Goal: Use online tool/utility: Utilize a website feature to perform a specific function

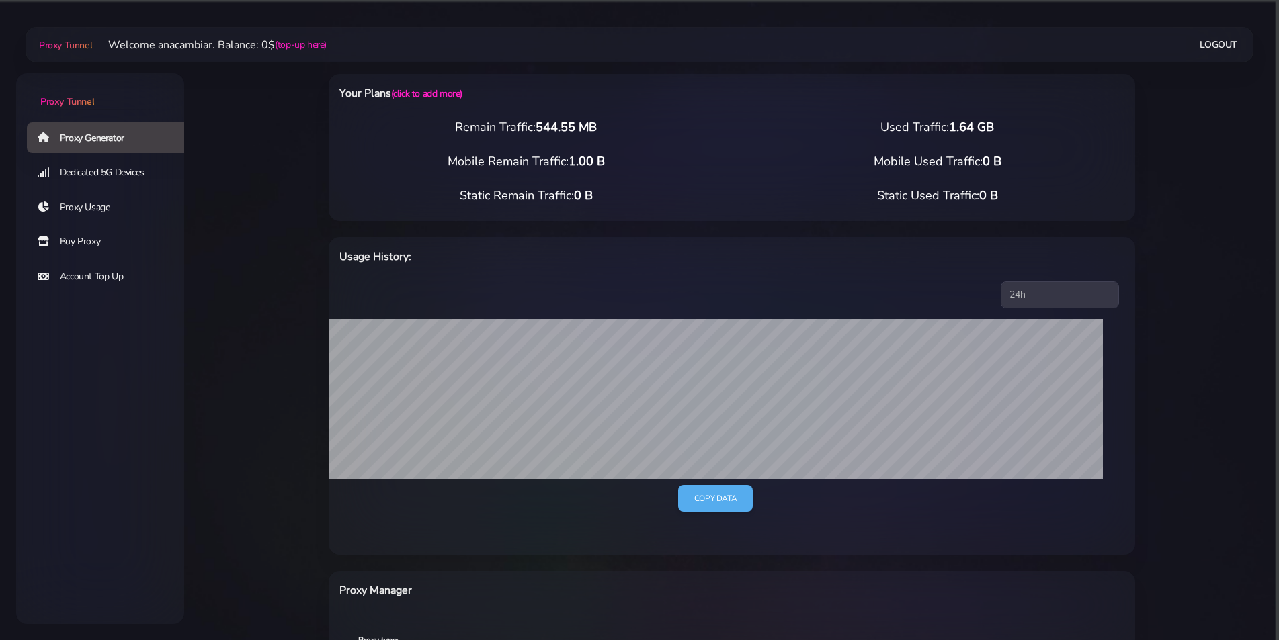
click at [121, 136] on link "Proxy Generator" at bounding box center [111, 137] width 168 height 31
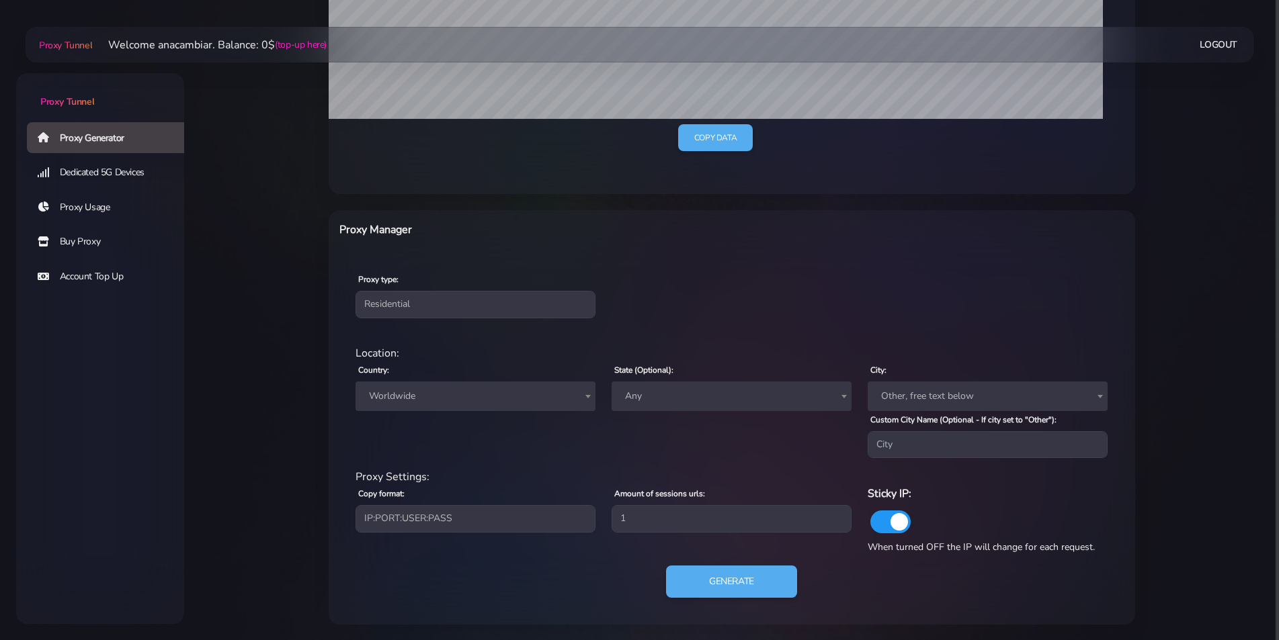
scroll to position [362, 0]
click at [394, 296] on select "Residential Static Mobile" at bounding box center [476, 303] width 240 height 27
click at [395, 302] on select "Residential Static Mobile" at bounding box center [476, 303] width 240 height 27
click at [356, 290] on select "Residential Static Mobile" at bounding box center [476, 303] width 240 height 27
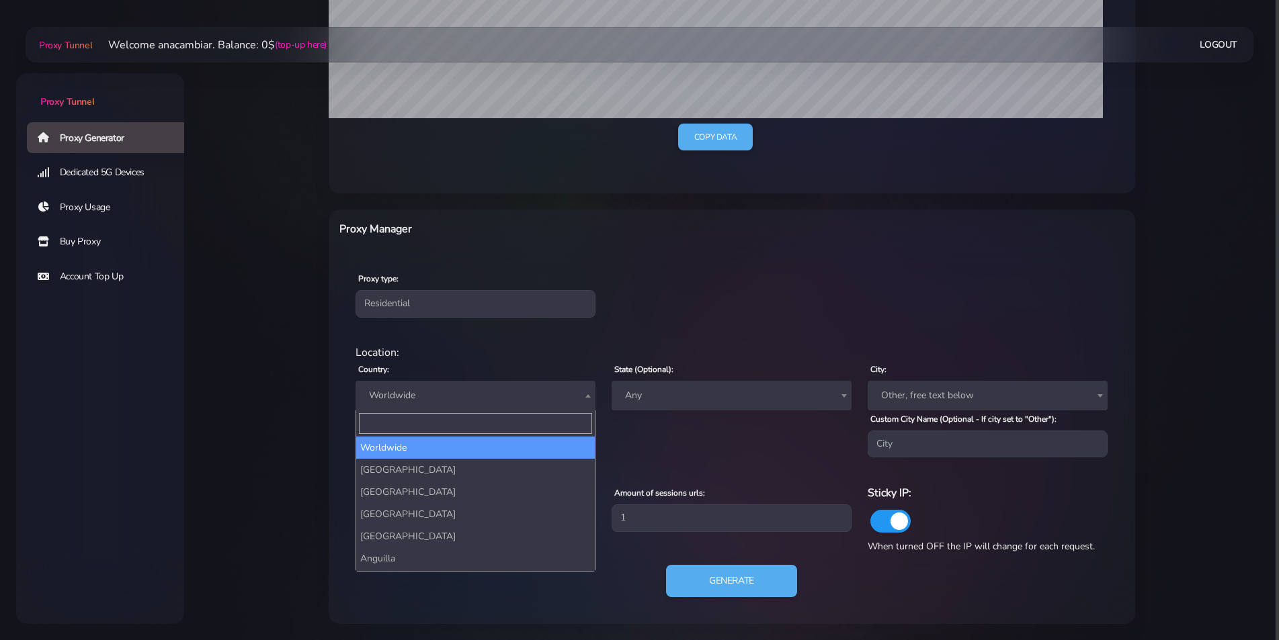
click at [385, 388] on span "Worldwide" at bounding box center [476, 395] width 224 height 19
click at [386, 429] on input "Search" at bounding box center [475, 423] width 233 height 21
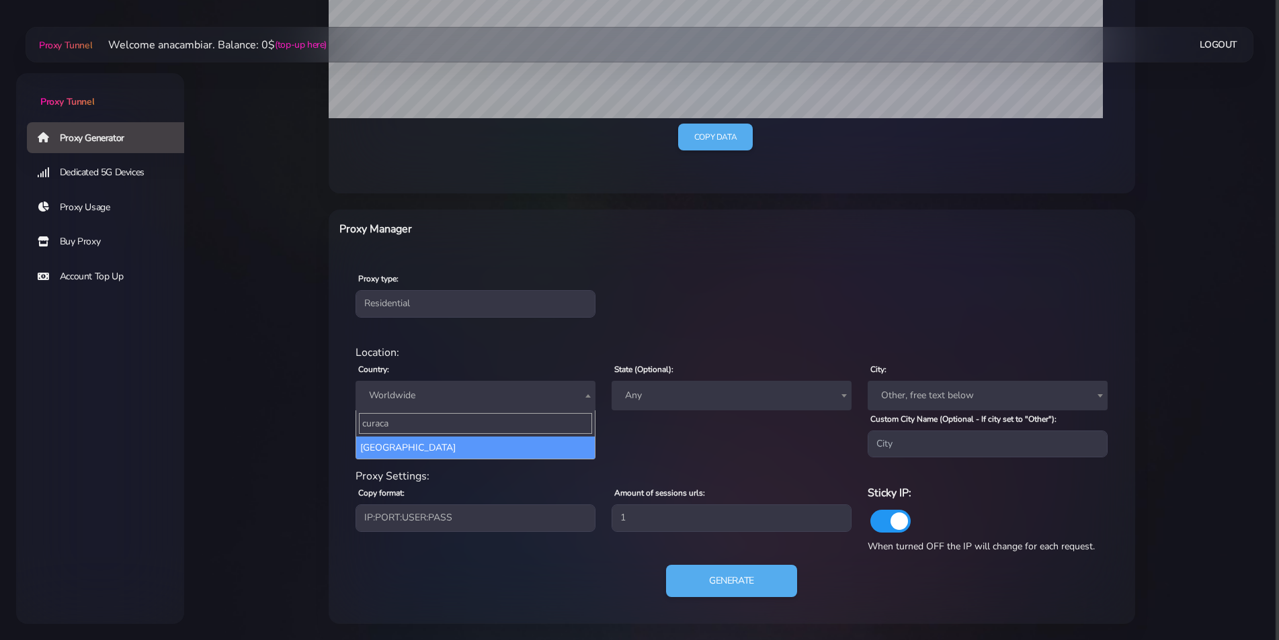
type input "curaca"
select select "CW"
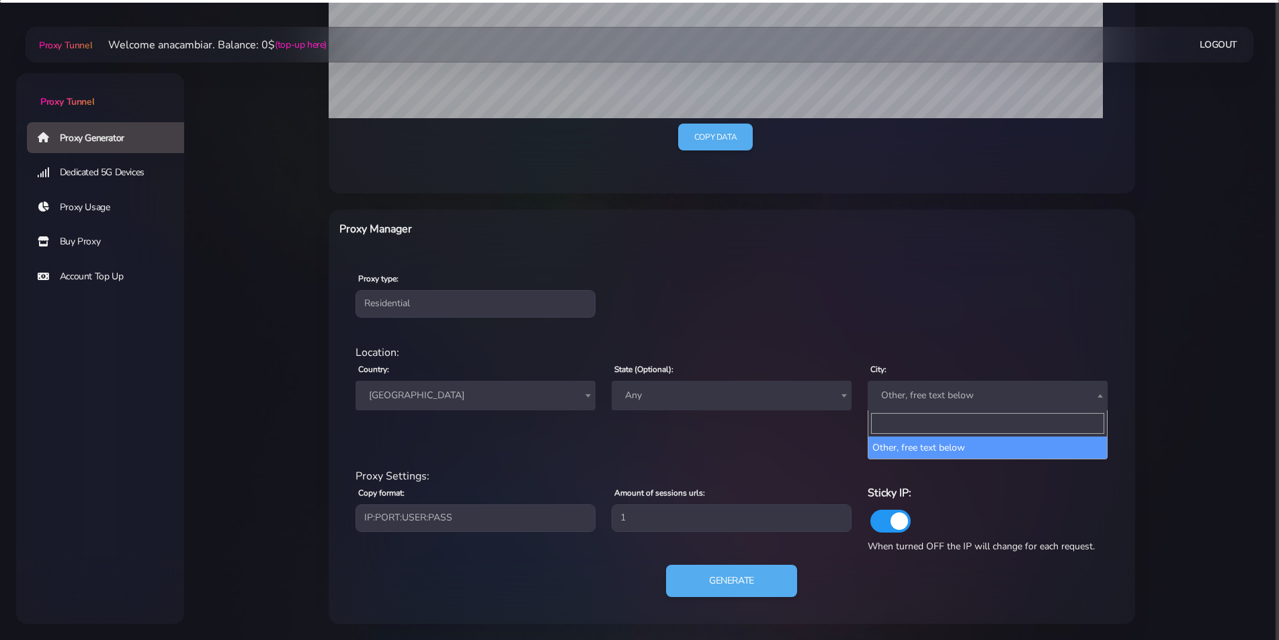
click at [933, 390] on span "Other, free text below" at bounding box center [988, 395] width 224 height 19
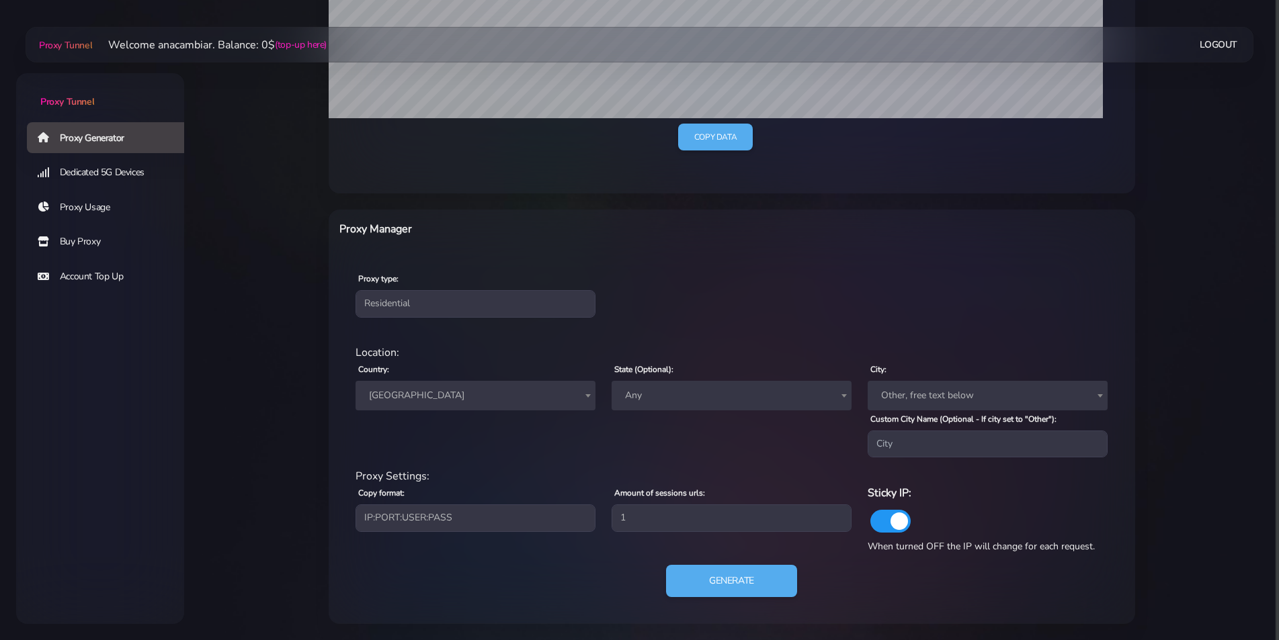
click at [905, 324] on div "Proxy type: Residential Static Mobile" at bounding box center [731, 293] width 801 height 79
click at [915, 394] on span "Other, free text below" at bounding box center [988, 395] width 224 height 19
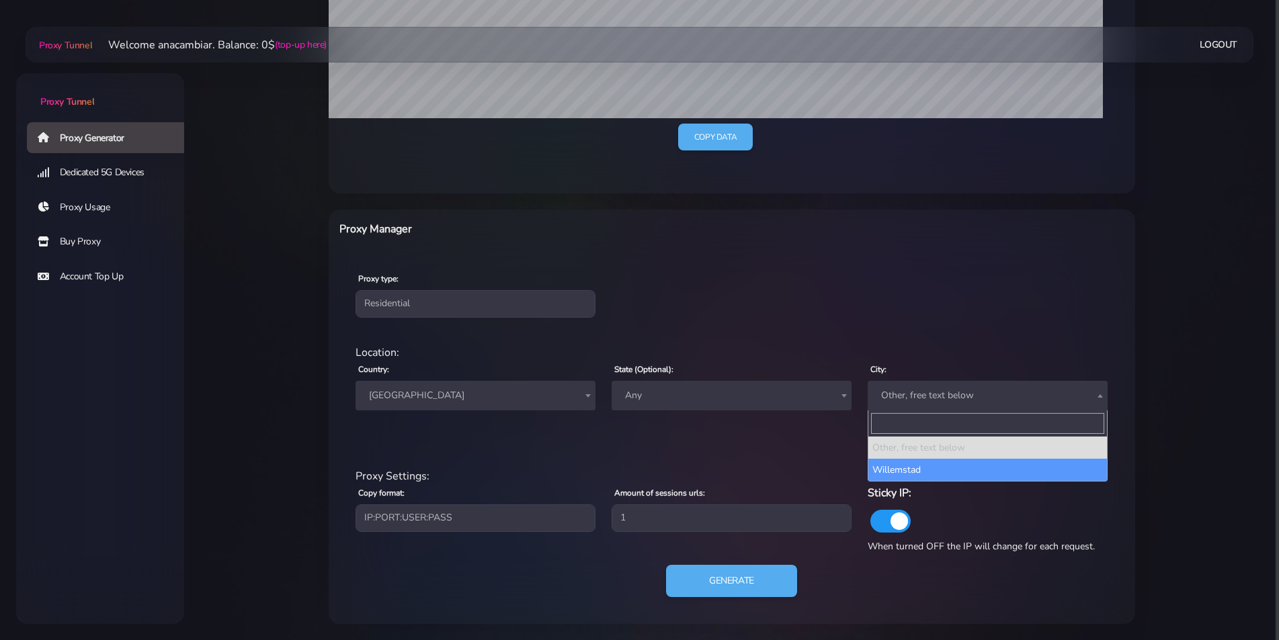
select select "Willemstad"
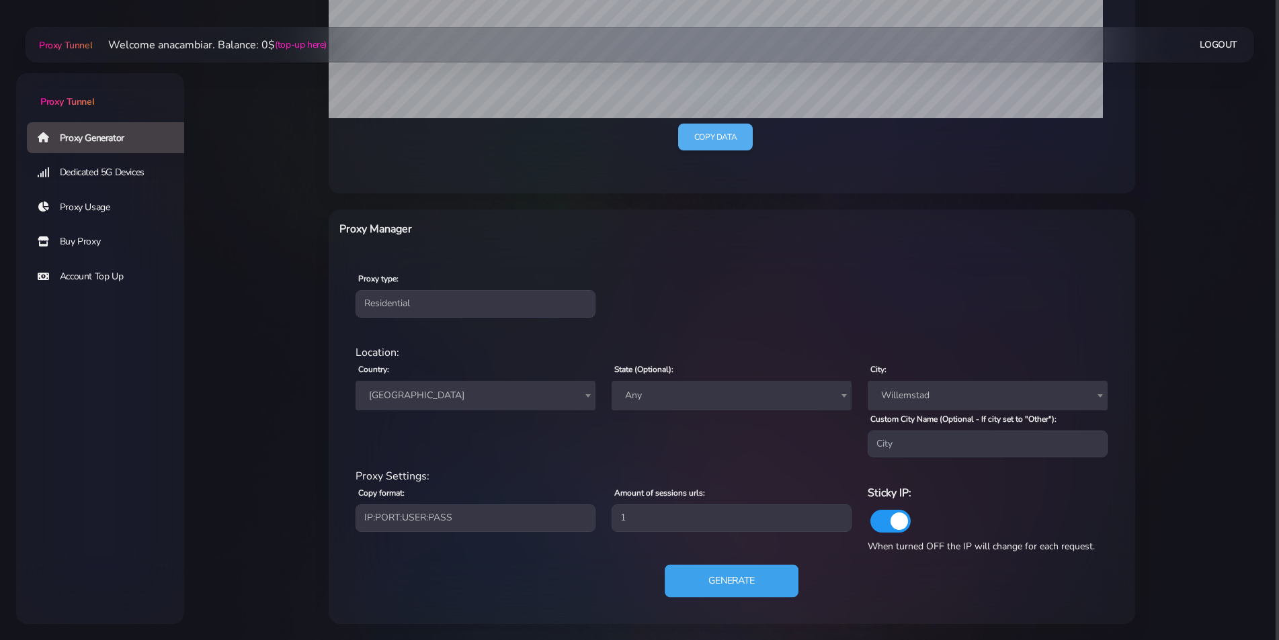
click at [740, 586] on button "Generate" at bounding box center [732, 581] width 134 height 33
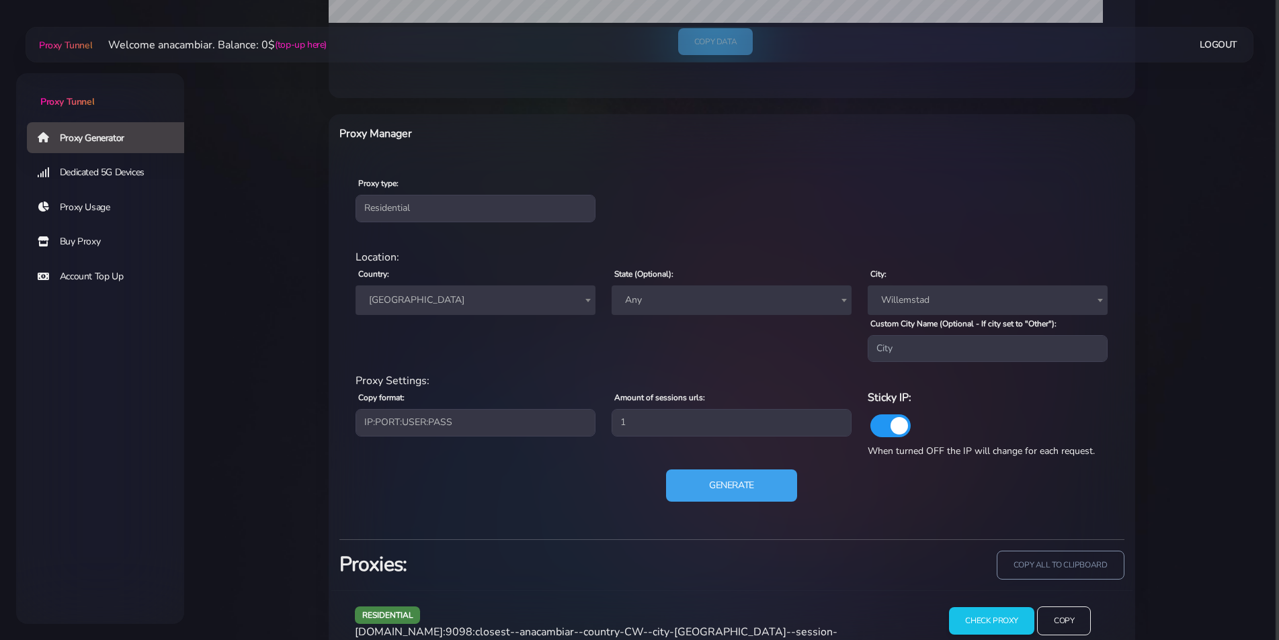
scroll to position [495, 0]
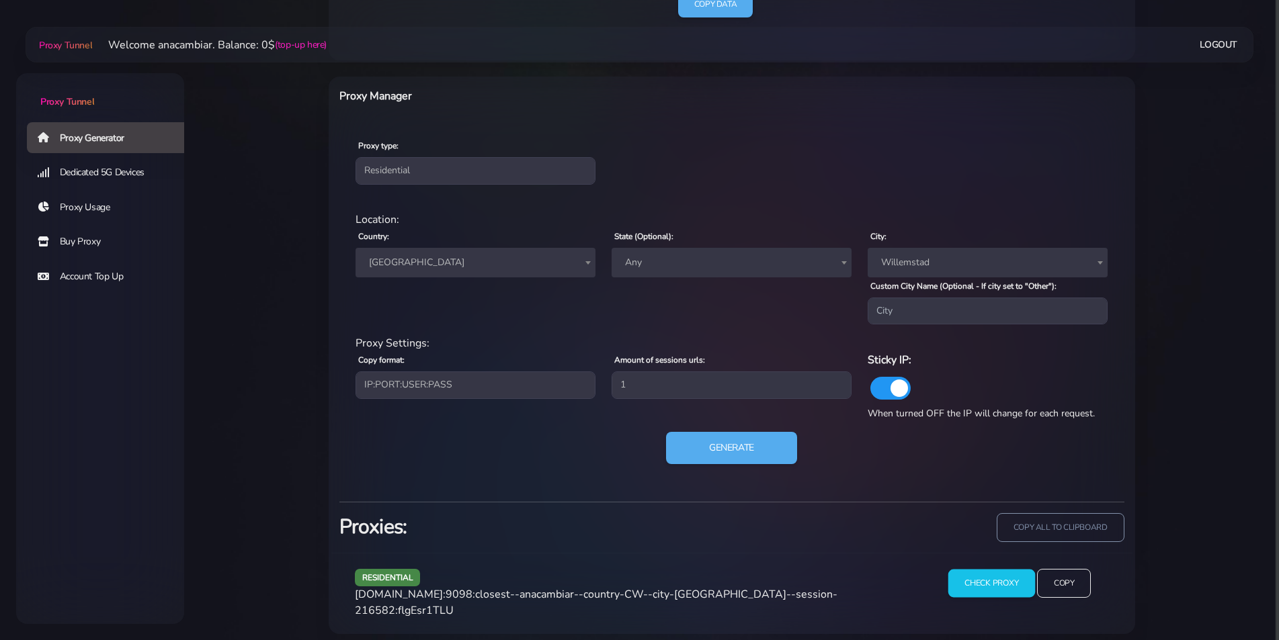
click at [962, 586] on input "Check Proxy" at bounding box center [991, 584] width 87 height 28
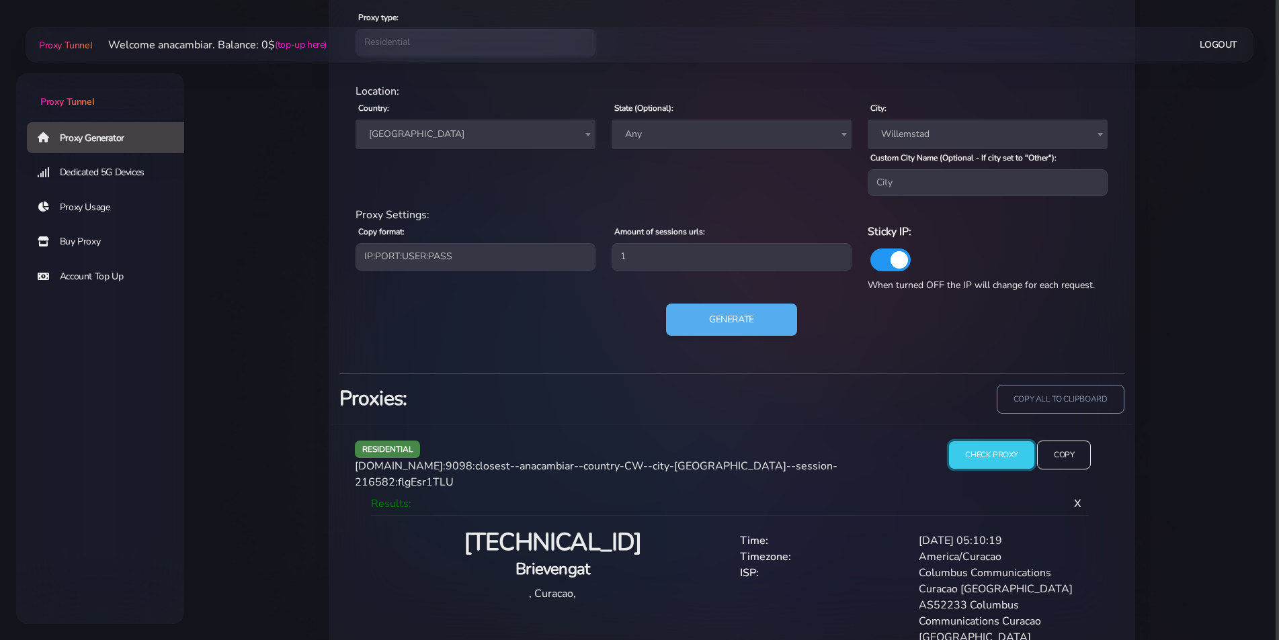
scroll to position [634, 0]
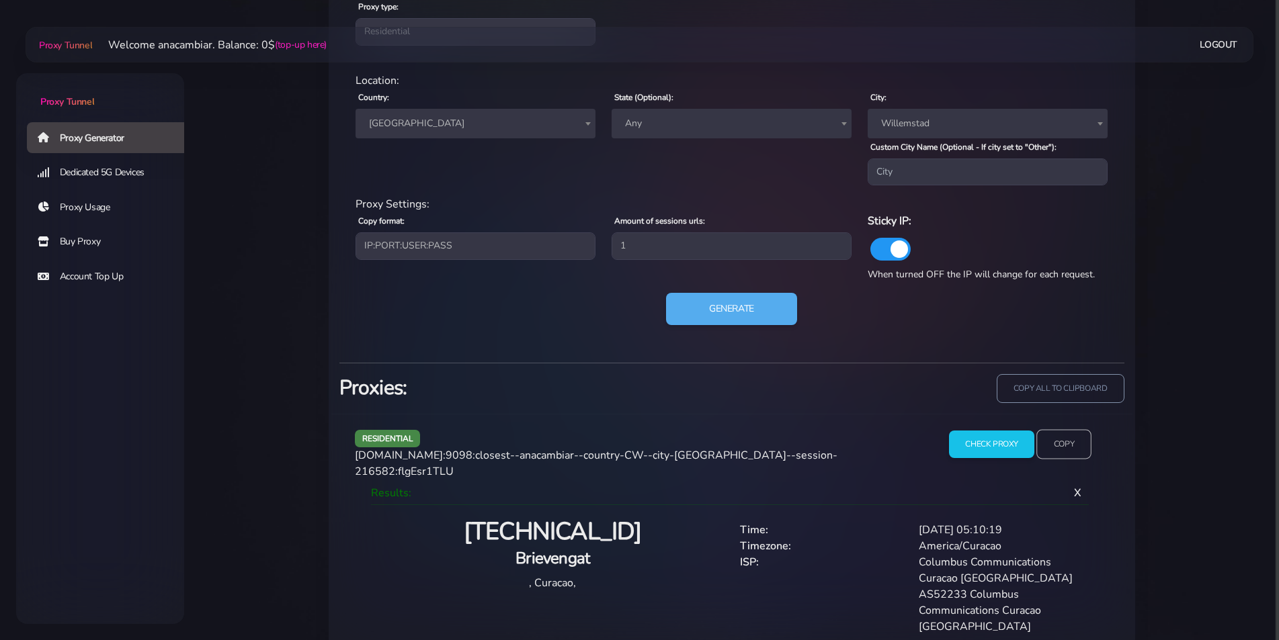
click at [1071, 444] on input "Copy" at bounding box center [1063, 445] width 55 height 30
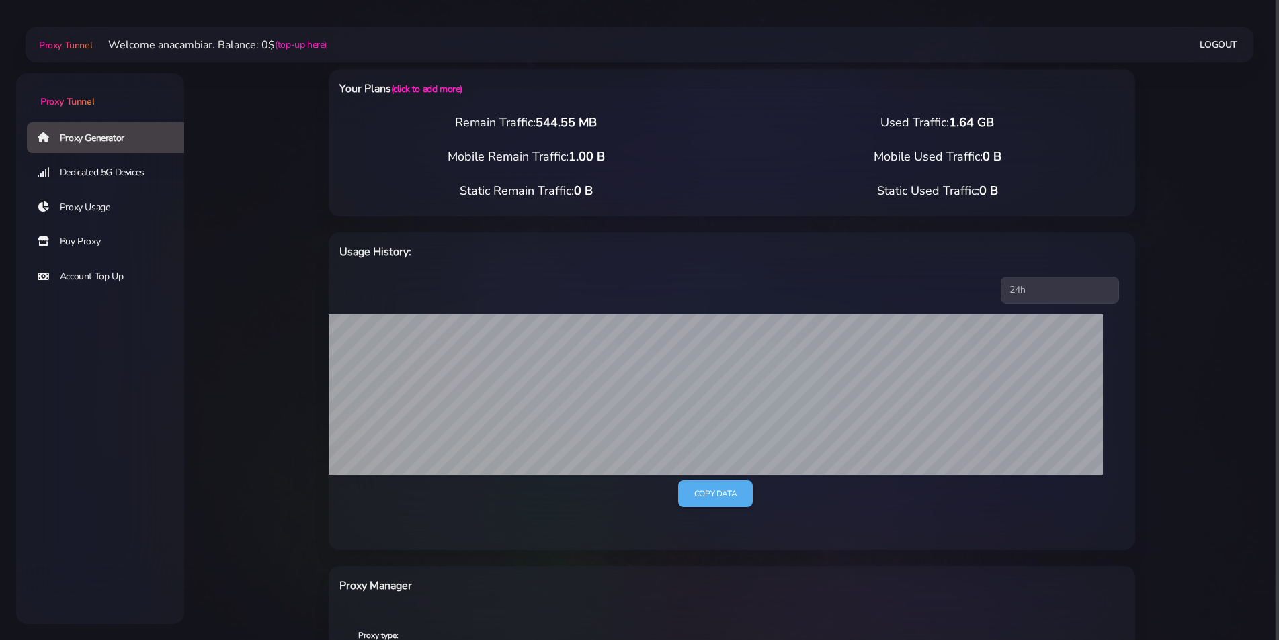
scroll to position [0, 0]
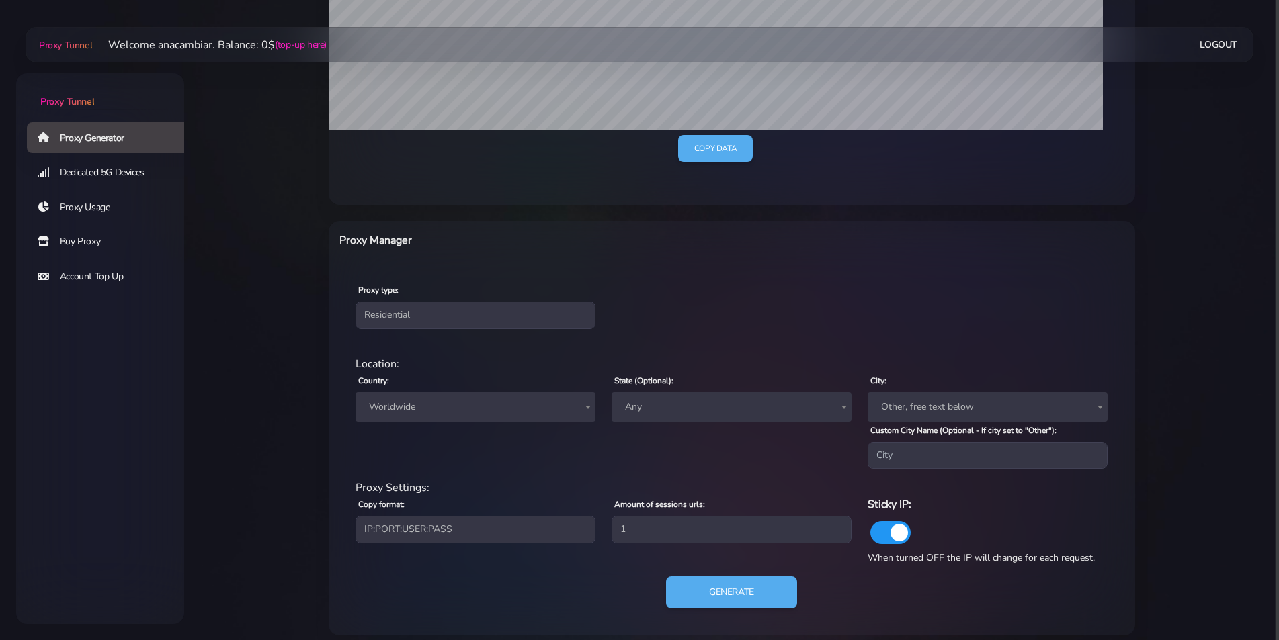
scroll to position [362, 0]
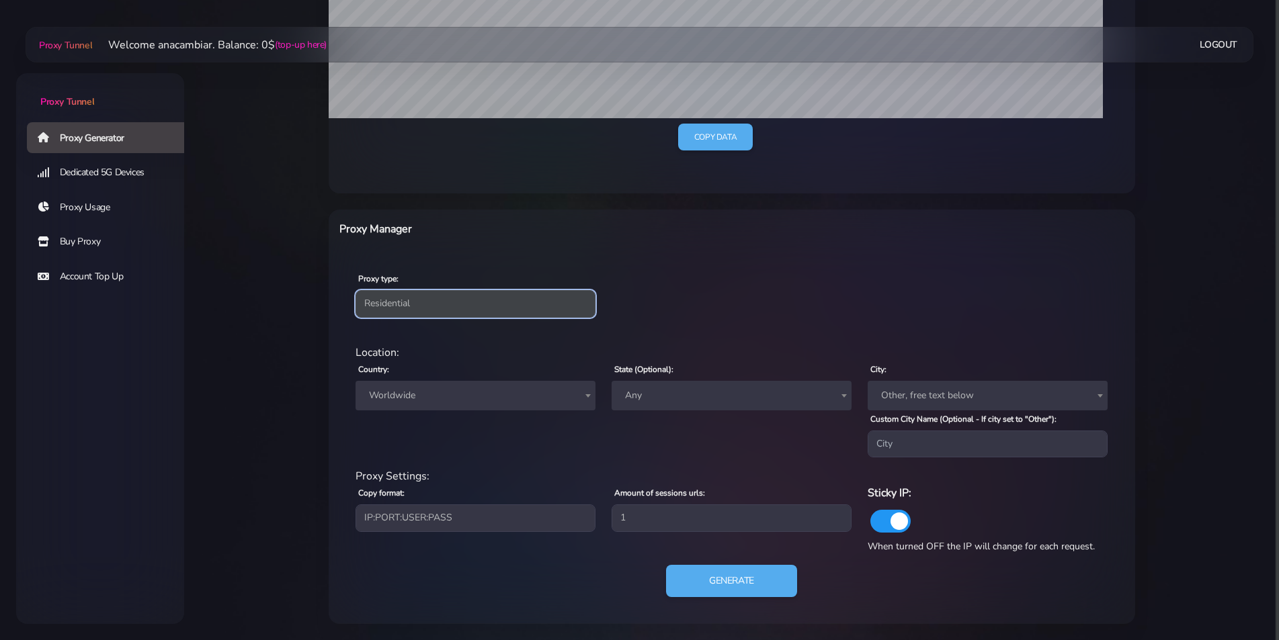
click at [429, 301] on select "Residential Static Mobile" at bounding box center [476, 303] width 240 height 27
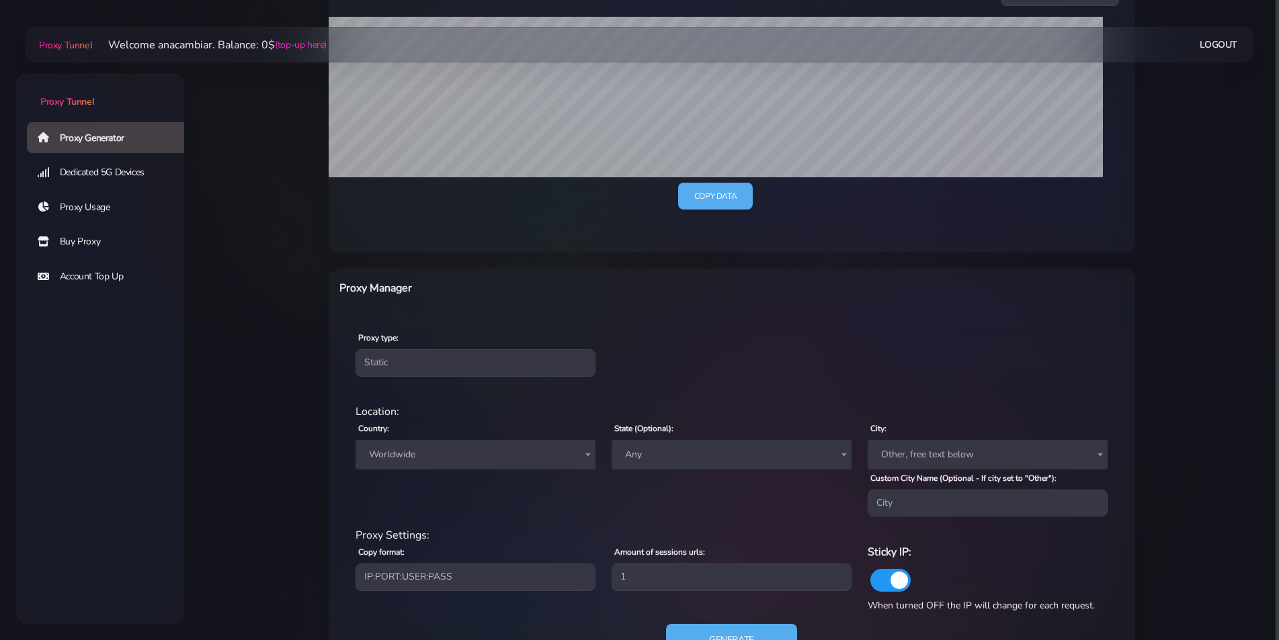
click at [392, 300] on div "Proxy Manager" at bounding box center [564, 291] width 467 height 23
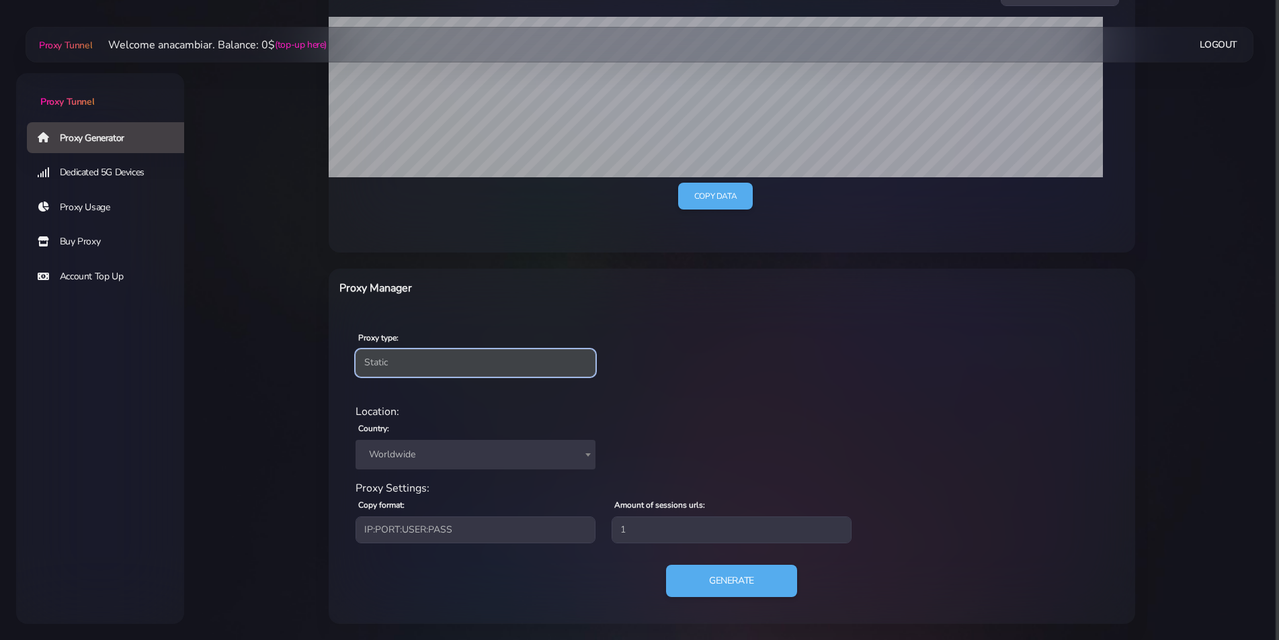
click at [363, 360] on select "Residential Static Mobile" at bounding box center [476, 362] width 240 height 27
select select "residential"
click at [356, 349] on select "Residential Static Mobile" at bounding box center [476, 362] width 240 height 27
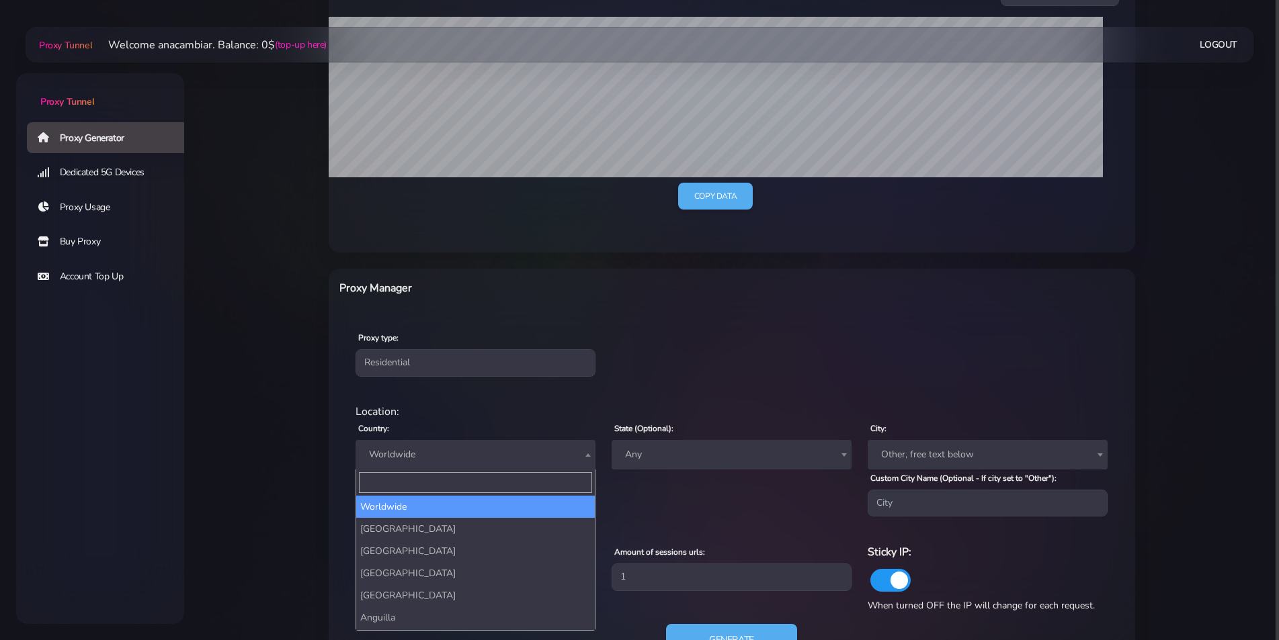
click at [385, 457] on span "Worldwide" at bounding box center [476, 455] width 224 height 19
type input "sin"
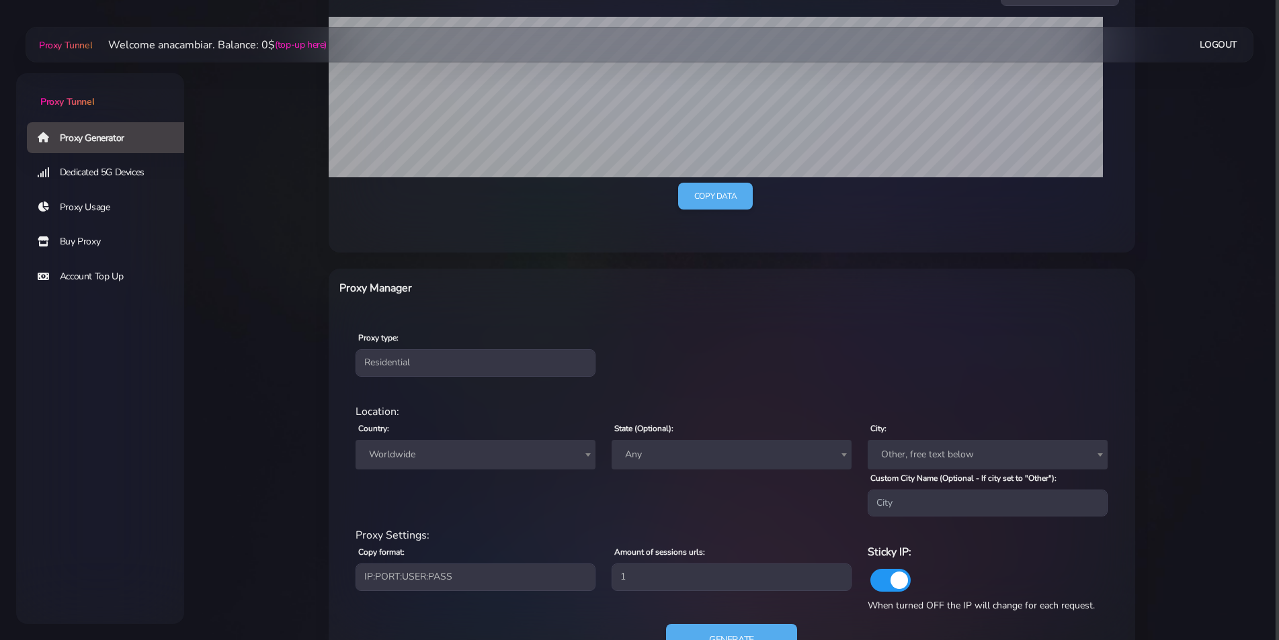
click at [269, 447] on main "Proxy Tunnel Welcome anacambiar. Balance: 0$ (top-up here) Logout" at bounding box center [731, 214] width 1095 height 939
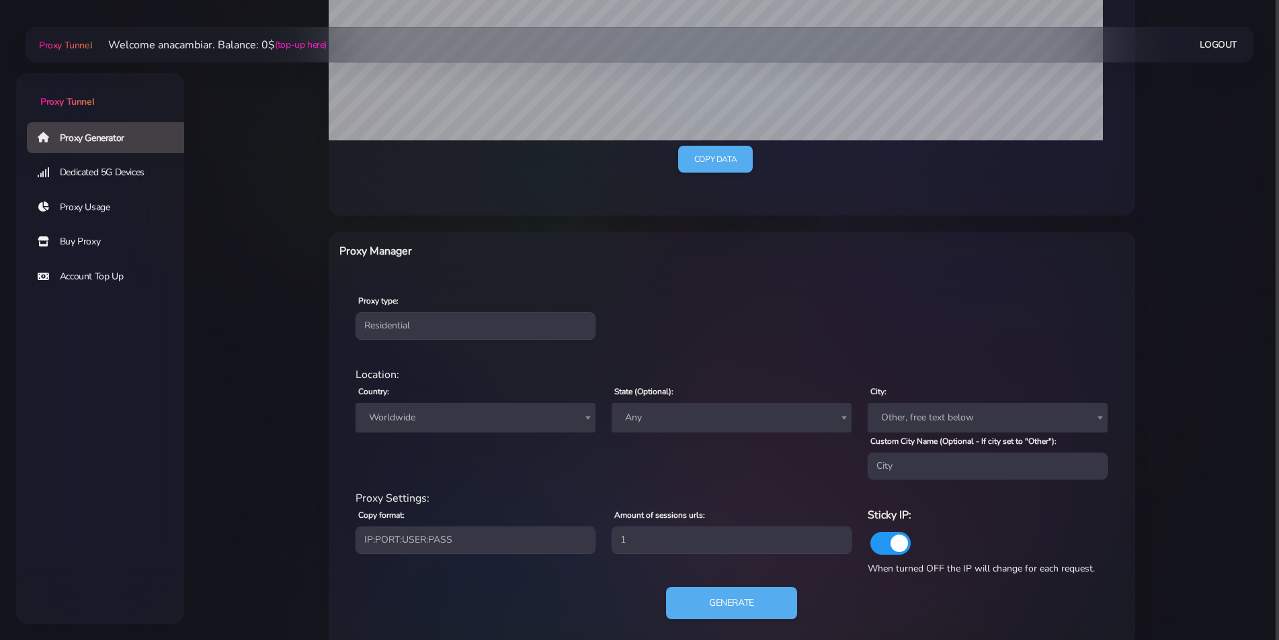
scroll to position [362, 0]
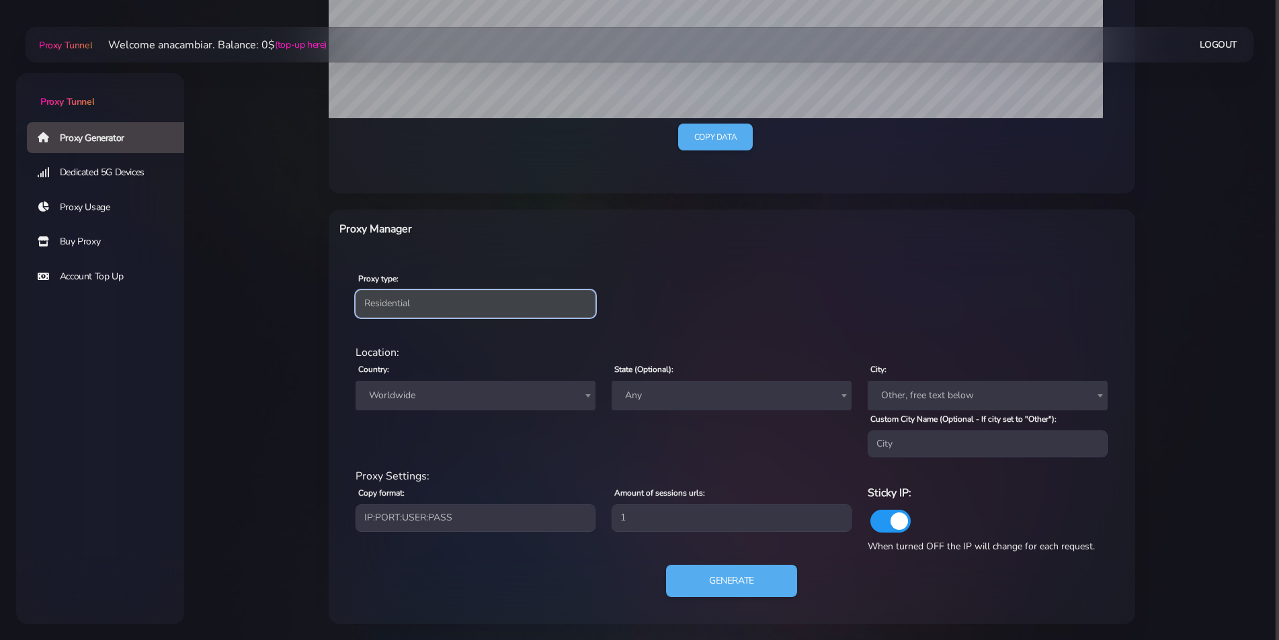
click at [390, 301] on select "Residential Static Mobile" at bounding box center [476, 303] width 240 height 27
click at [386, 388] on span "Worldwide" at bounding box center [476, 395] width 224 height 19
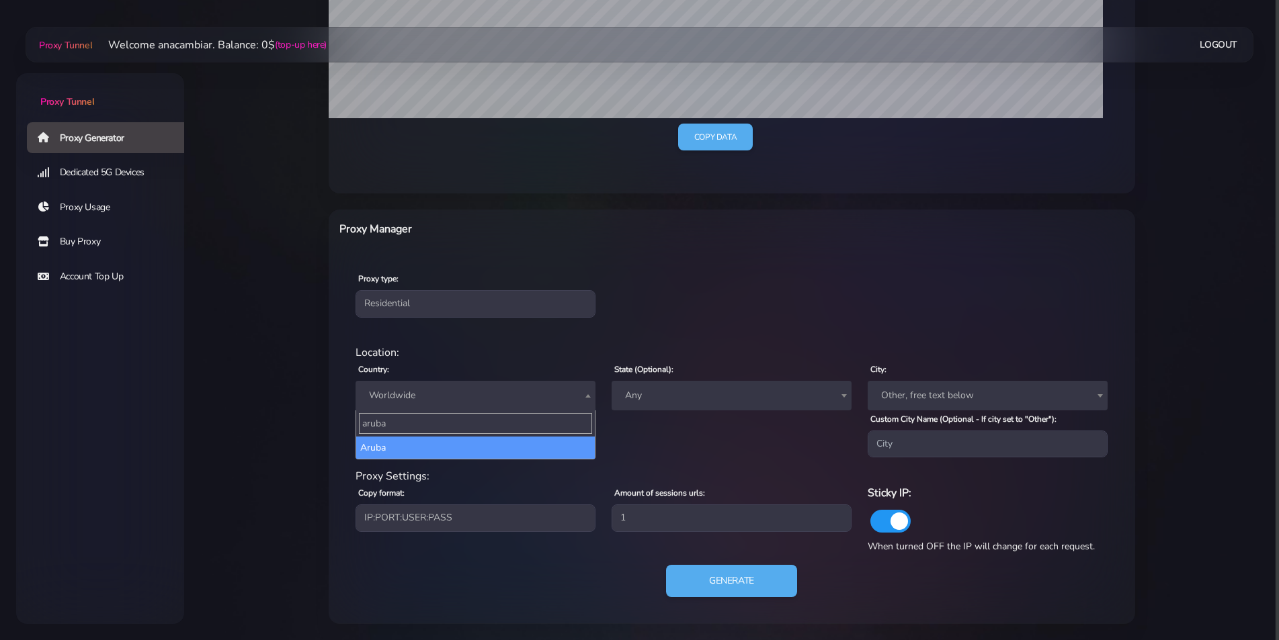
type input "aruba"
select select "AW"
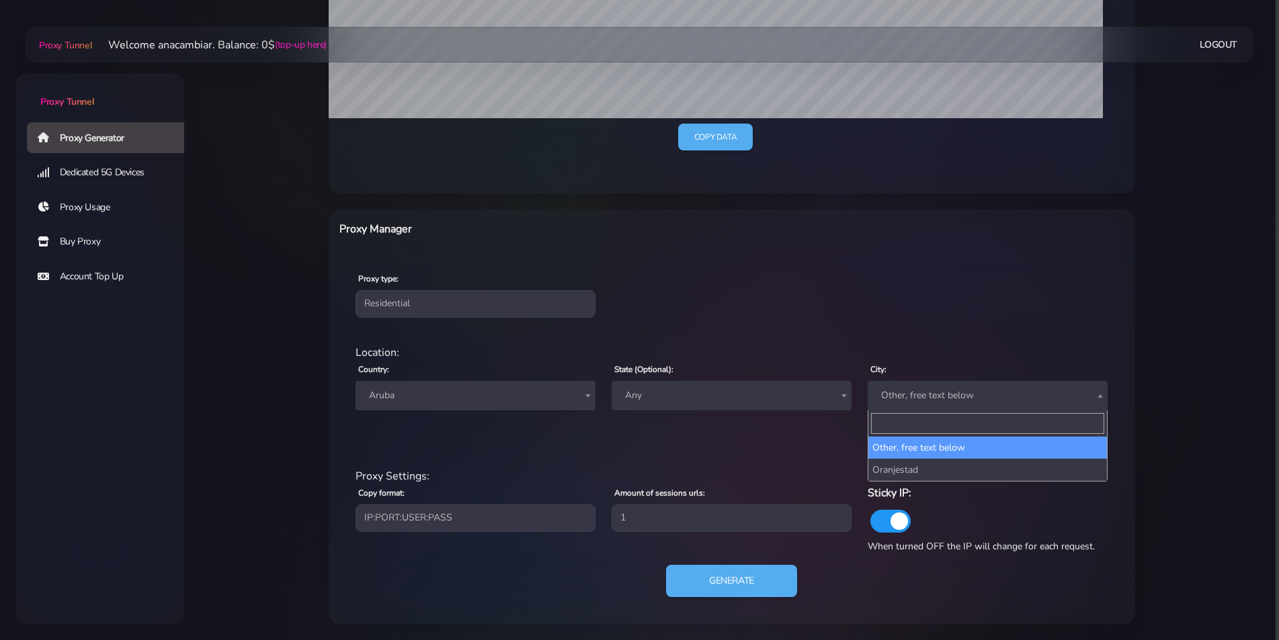
click at [905, 398] on span "Other, free text below" at bounding box center [988, 395] width 224 height 19
click at [912, 341] on div "residential Location: Country: Worldwide Andorra United Arab Emirates Afghanist…" at bounding box center [731, 479] width 785 height 290
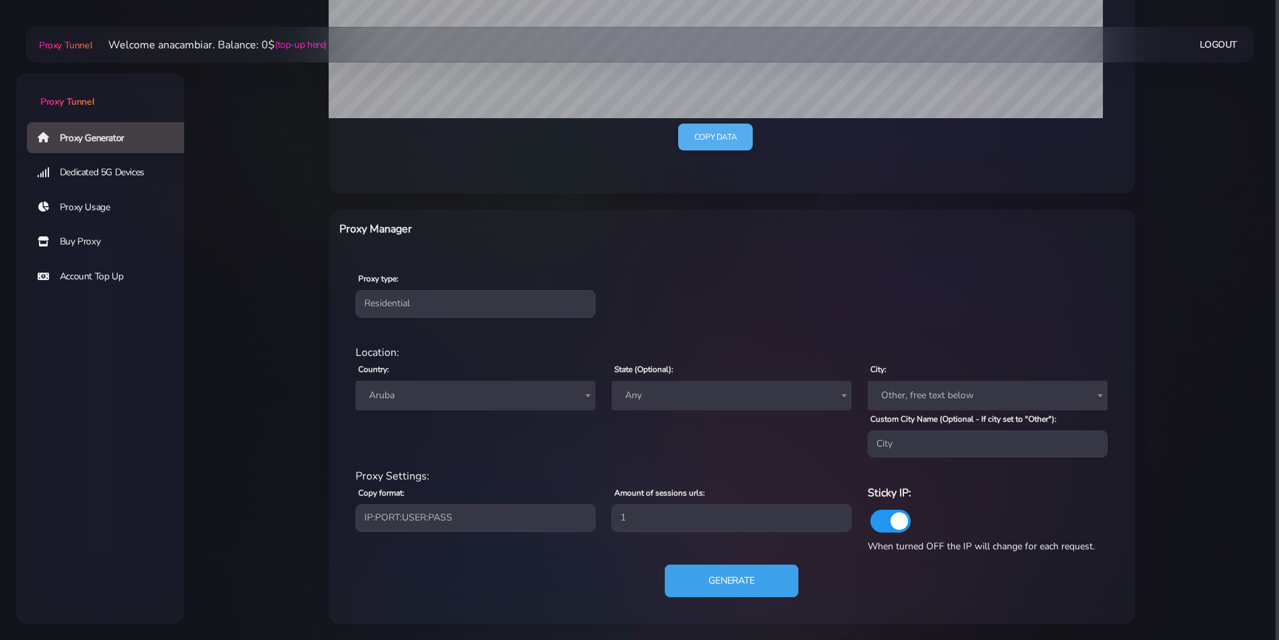
click at [708, 588] on button "Generate" at bounding box center [732, 581] width 134 height 33
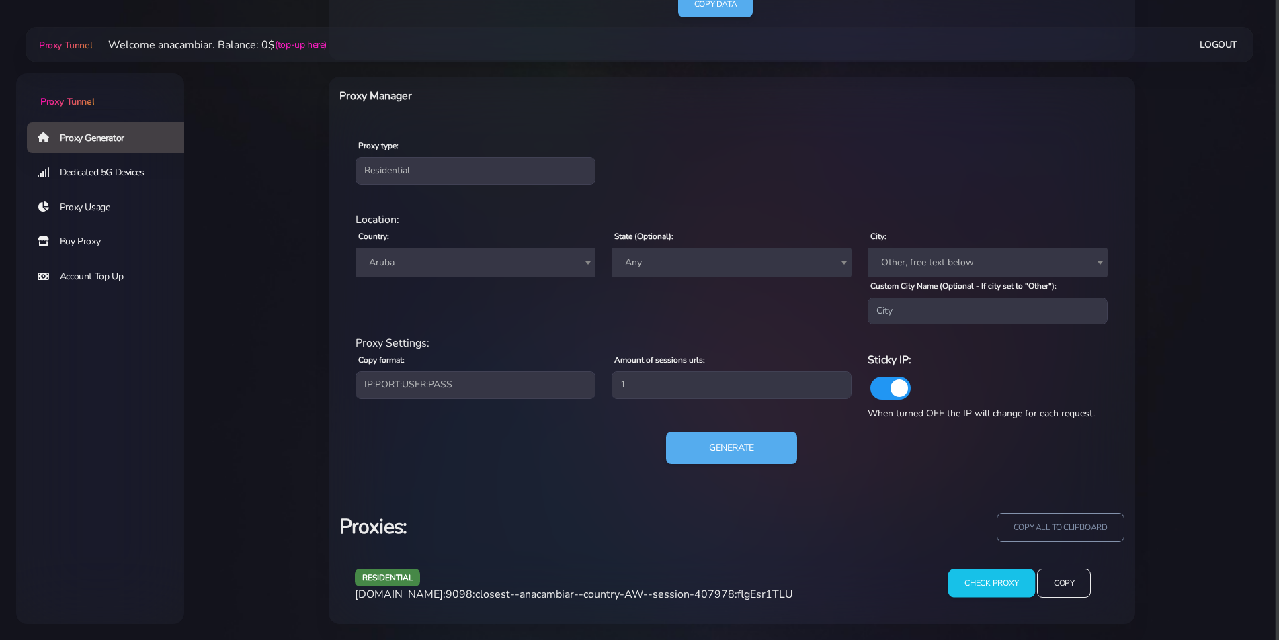
click at [991, 585] on input "Check Proxy" at bounding box center [991, 584] width 87 height 28
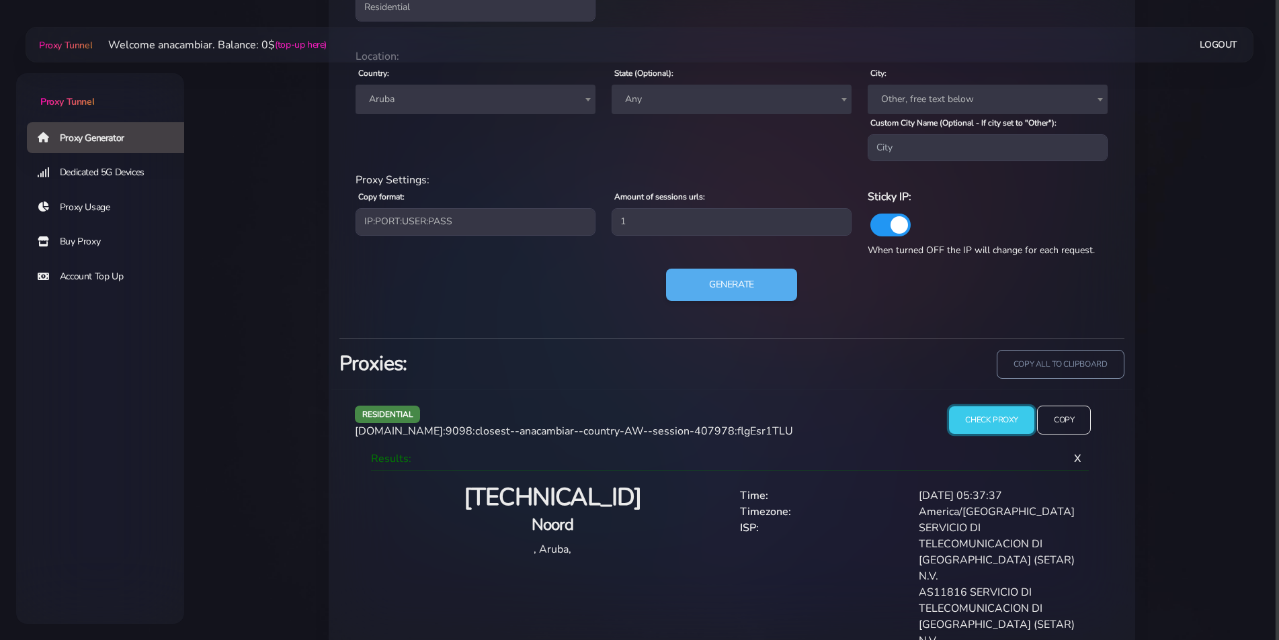
scroll to position [666, 0]
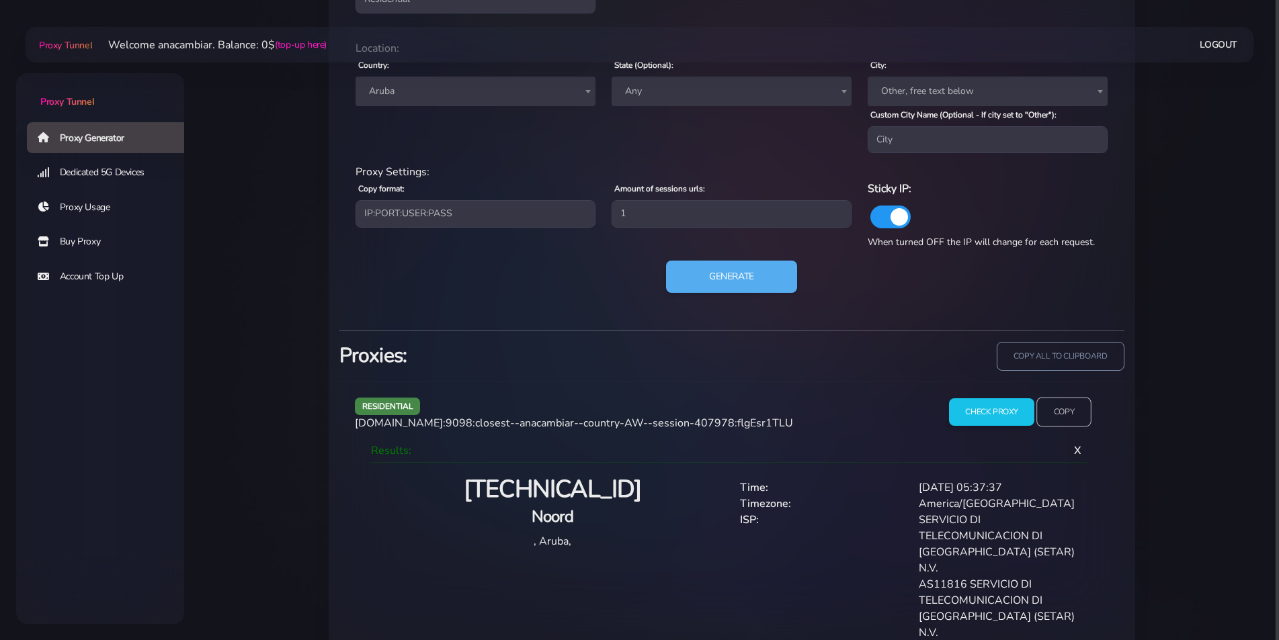
click at [1069, 407] on input "Copy" at bounding box center [1063, 413] width 55 height 30
